Goal: Task Accomplishment & Management: Use online tool/utility

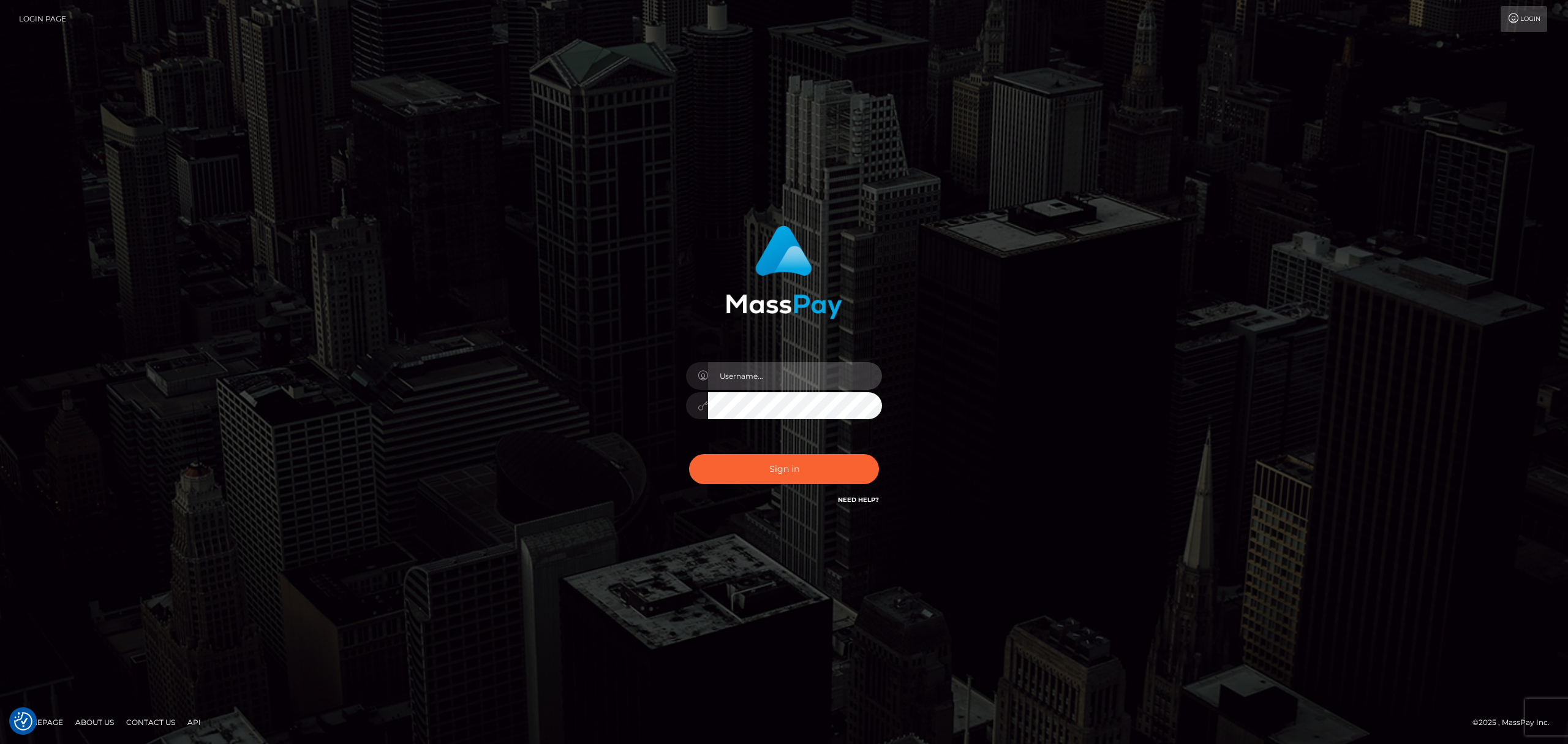
click at [765, 373] on input "text" at bounding box center [795, 376] width 174 height 27
type input "Eric"
click at [746, 464] on button "Sign in" at bounding box center [784, 470] width 190 height 30
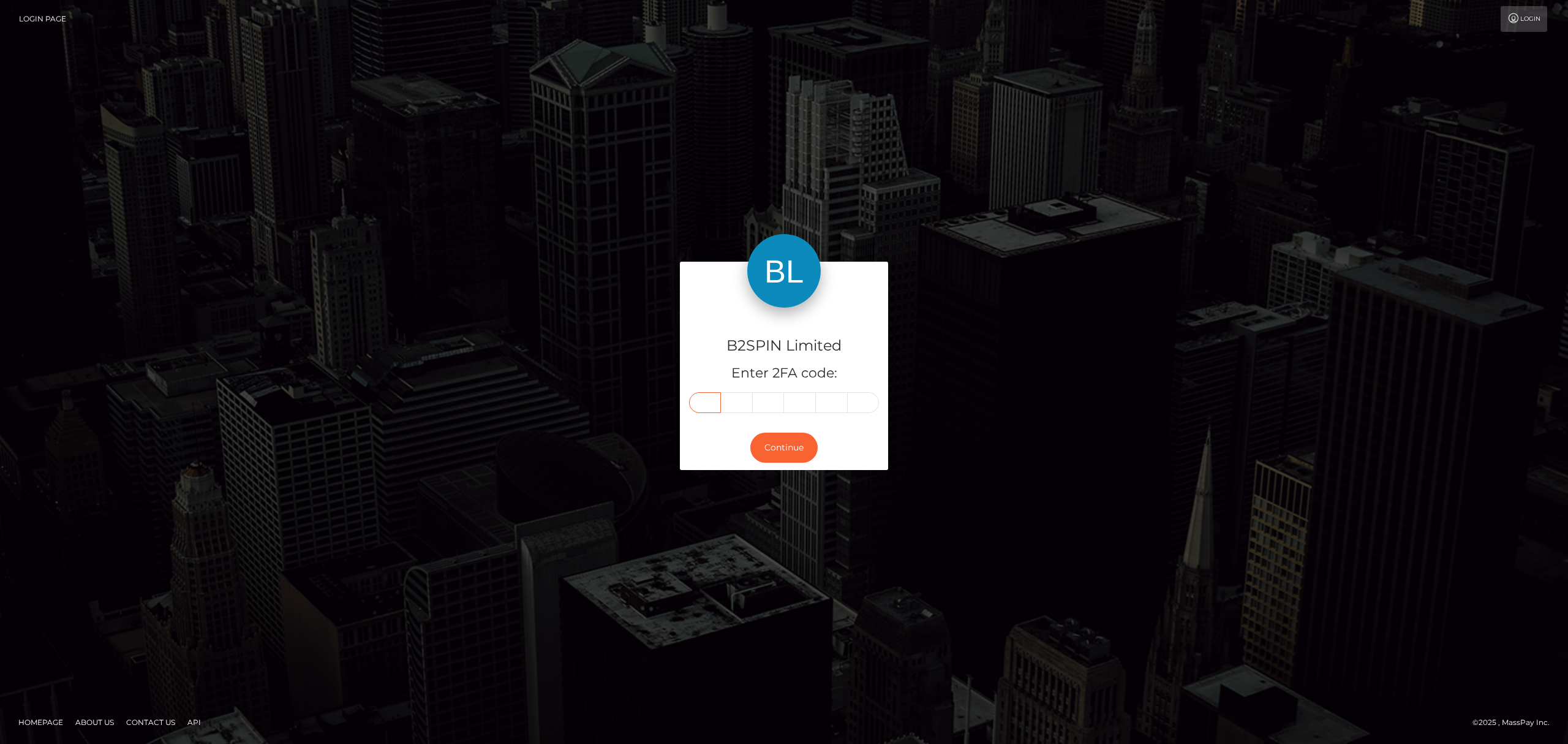
click at [704, 401] on input "text" at bounding box center [705, 403] width 32 height 21
paste input "4"
type input "4"
type input "7"
type input "6"
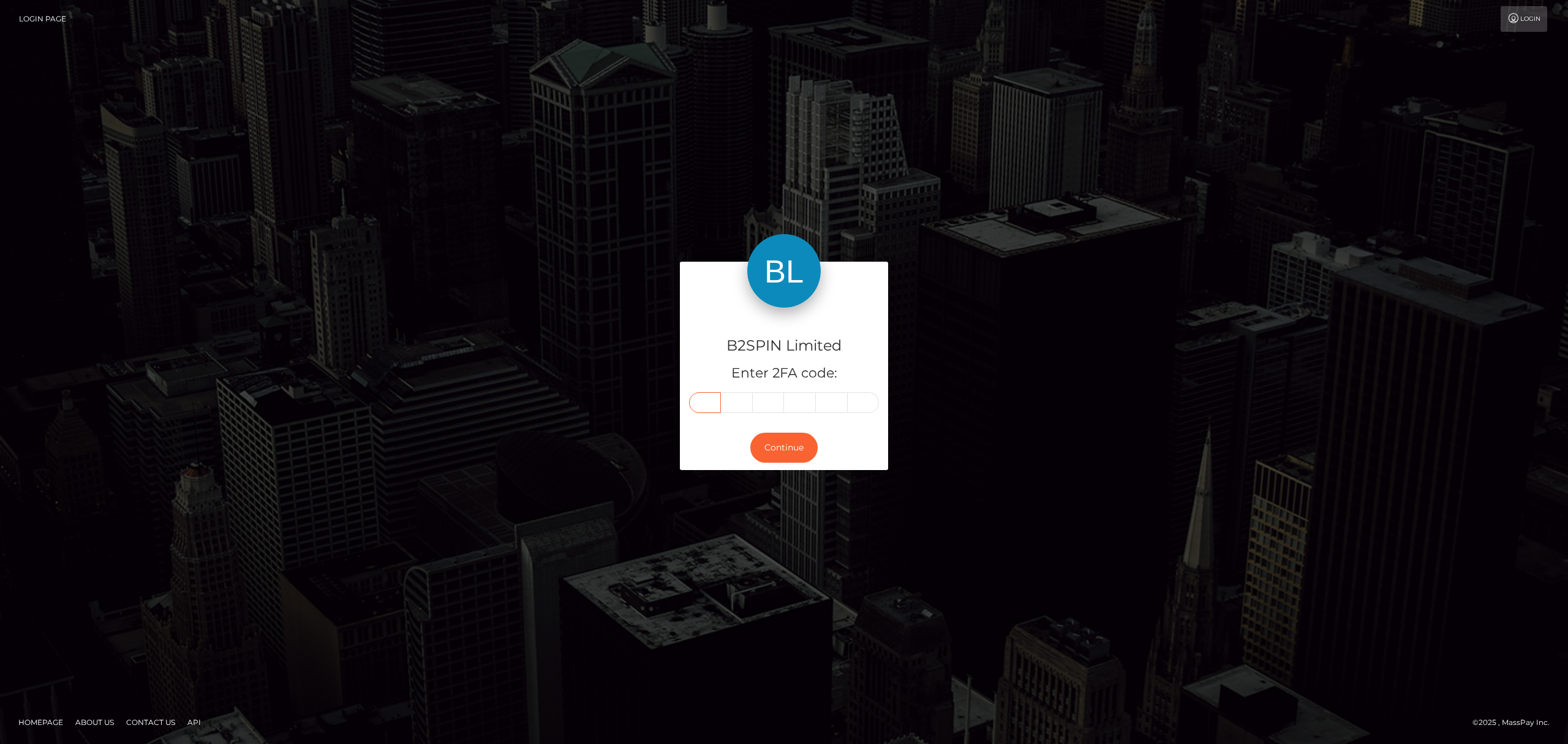
type input "2"
type input "9"
type input "5"
click at [782, 457] on button "Continue" at bounding box center [784, 448] width 67 height 30
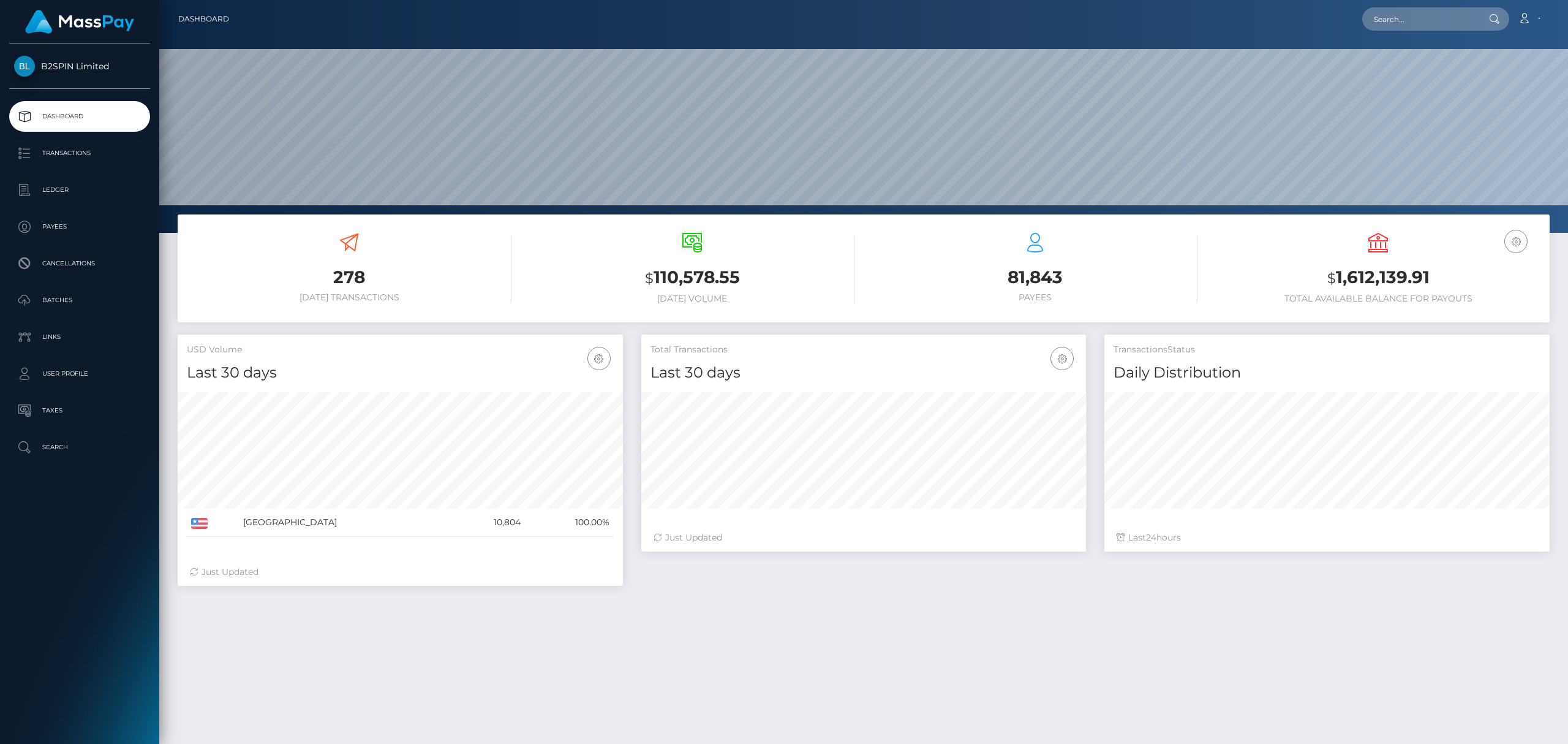
scroll to position [217, 445]
click at [76, 153] on p "Transactions" at bounding box center [79, 153] width 131 height 18
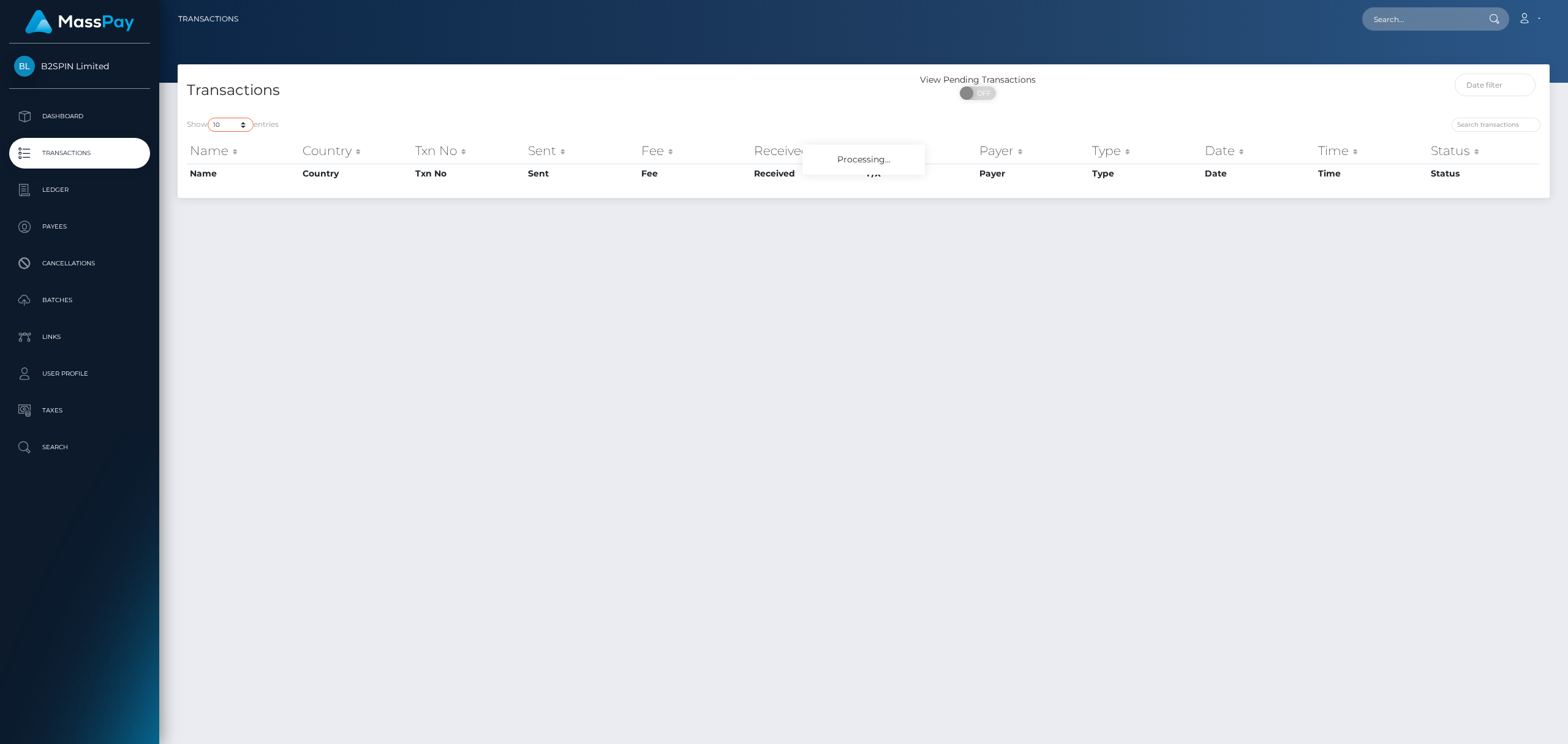
click at [228, 128] on select "10 25 50 100 250 500 1,000 3,500" at bounding box center [230, 125] width 46 height 14
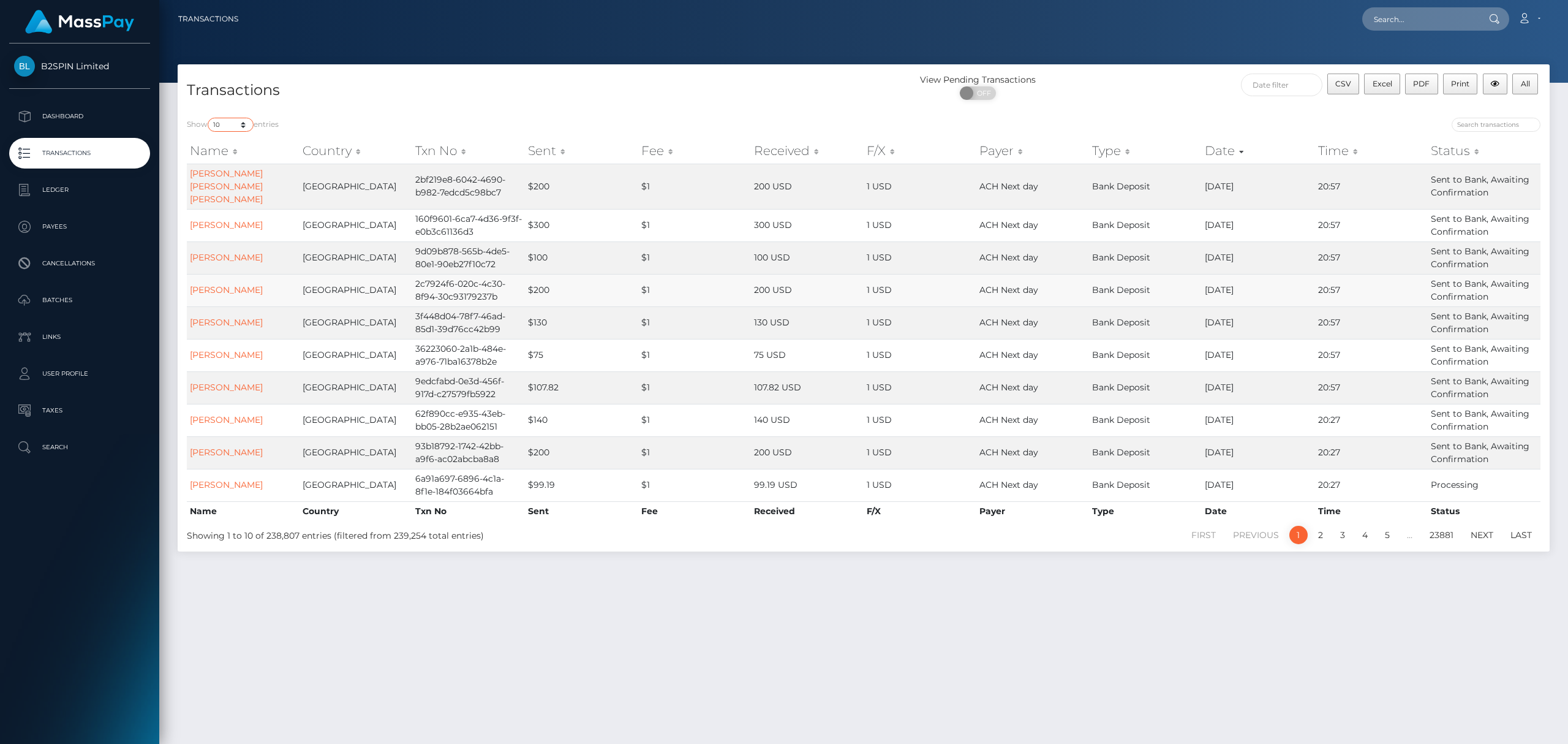
select select "3500"
click at [209, 118] on select "10 25 50 100 250 500 1,000 3,500" at bounding box center [230, 125] width 46 height 14
click at [984, 89] on span "OFF" at bounding box center [982, 93] width 31 height 14
checkbox input "true"
click at [621, 98] on h4 "Transactions" at bounding box center [521, 90] width 668 height 21
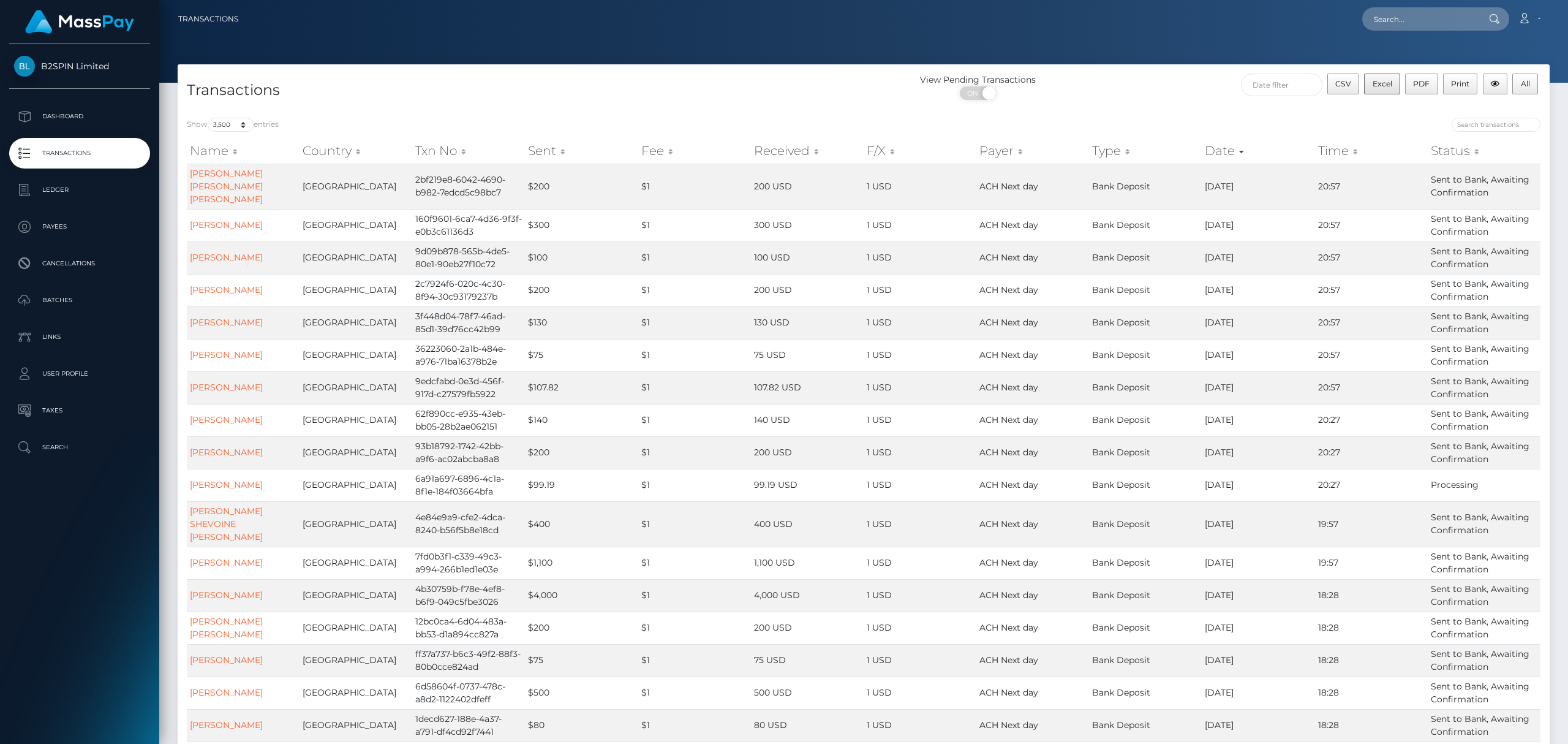
click at [680, 85] on h4 "Transactions" at bounding box center [521, 90] width 668 height 21
click at [1375, 85] on span "Excel" at bounding box center [1383, 84] width 20 height 9
